Goal: Task Accomplishment & Management: Use online tool/utility

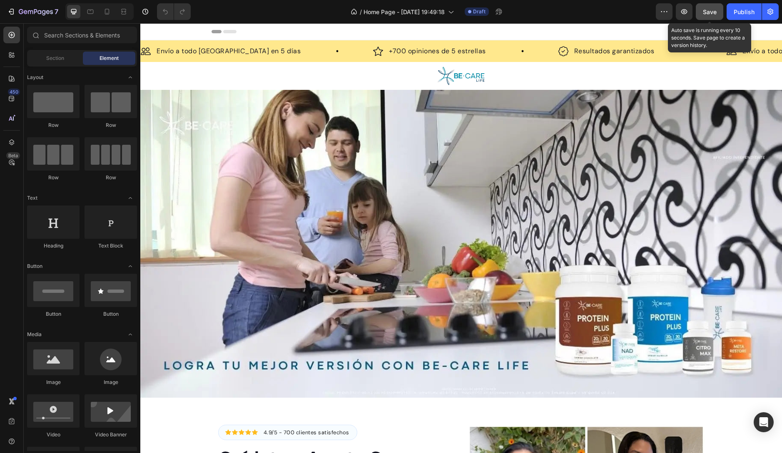
click at [709, 10] on span "Save" at bounding box center [710, 11] width 14 height 7
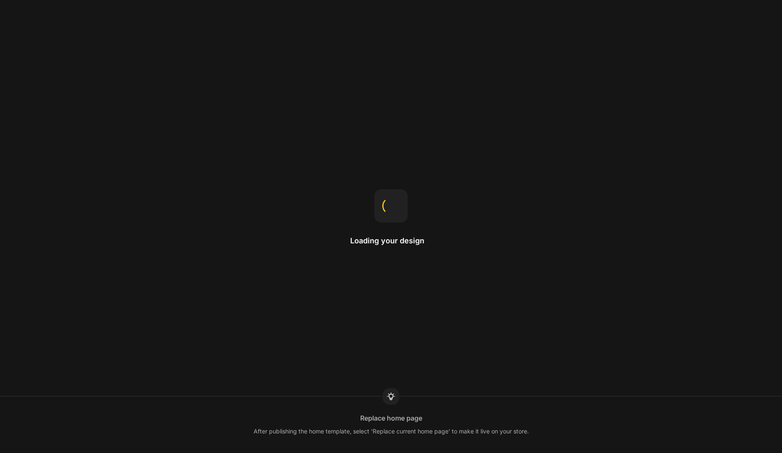
click at [504, 216] on div "Loading your design Replace home page After publishing the home template, selec…" at bounding box center [391, 226] width 782 height 453
